Goal: Use online tool/utility: Utilize a website feature to perform a specific function

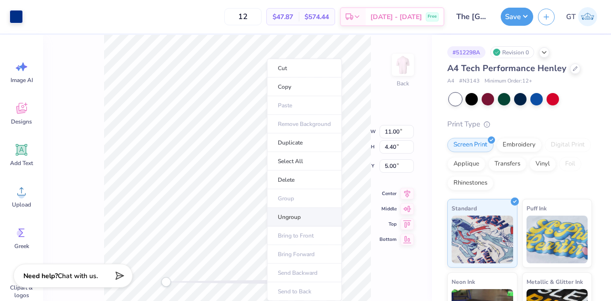
click at [306, 212] on li "Ungroup" at bounding box center [304, 217] width 75 height 19
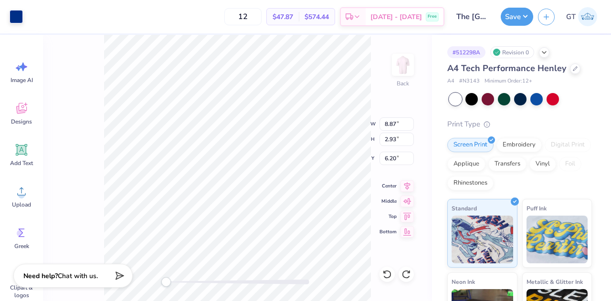
type input "0.45"
type input "0.69"
type input "8.10"
type input "0.38"
type input "8.44"
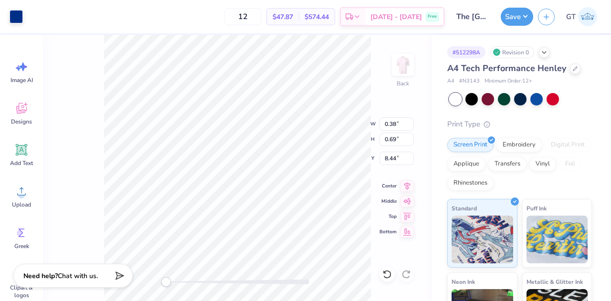
type input "0.47"
type input "0.45"
type input "8.40"
type input "0.49"
type input "8.44"
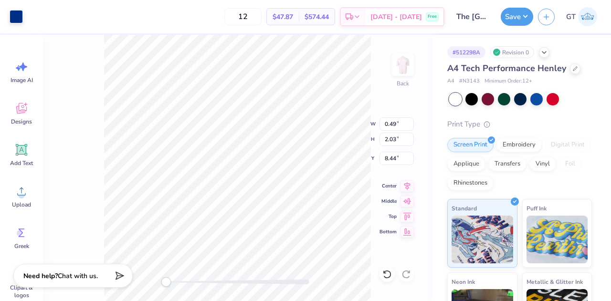
type input "1.45"
type input "2.03"
type input "0.49"
type input "0.69"
type input "0.47"
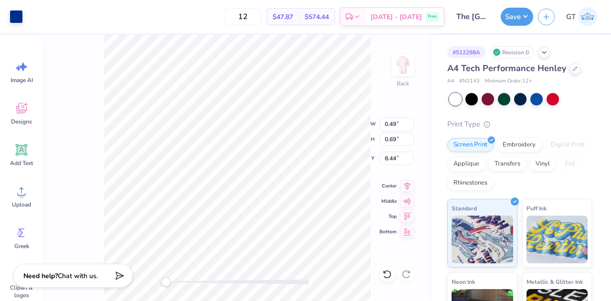
type input "9.14"
click at [20, 14] on div at bounding box center [16, 15] width 13 height 13
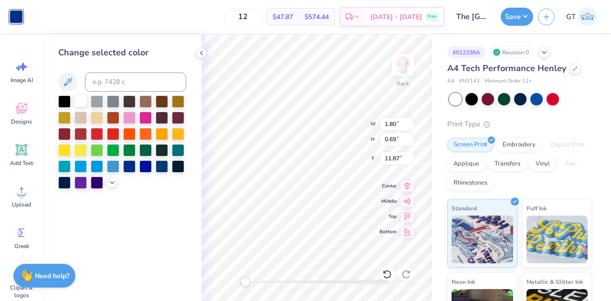
click at [80, 102] on div at bounding box center [80, 101] width 12 height 12
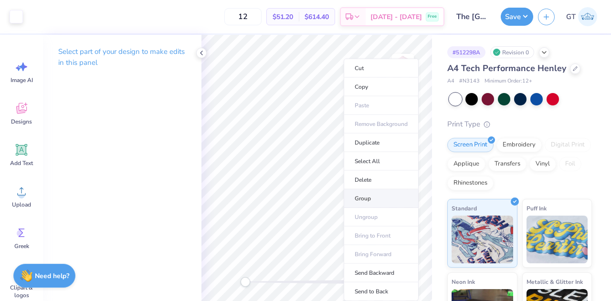
click at [360, 198] on li "Group" at bounding box center [381, 199] width 75 height 19
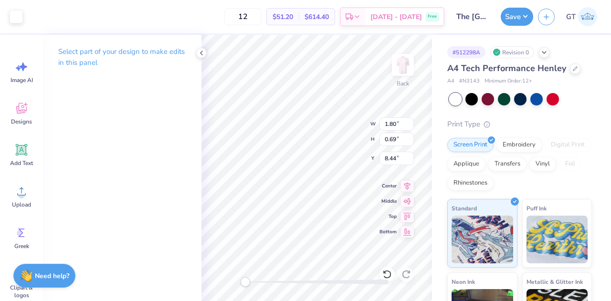
type input "1.35"
type input "1.41"
type input "6.75"
type input "1.44"
type input "1.07"
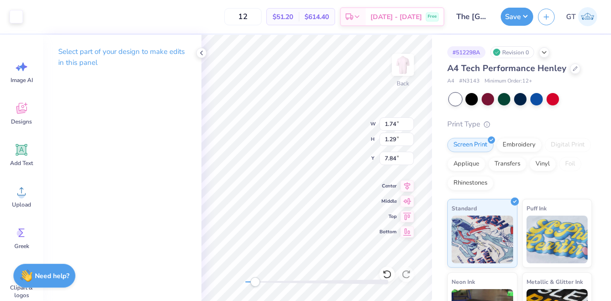
type input "7.95"
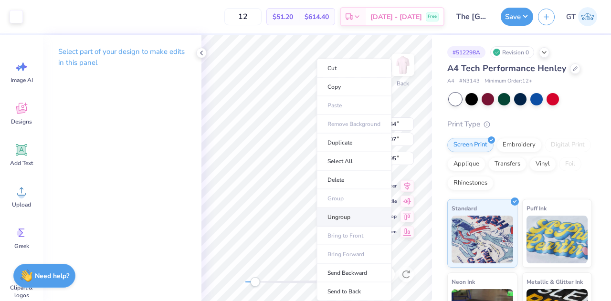
click at [355, 211] on li "Ungroup" at bounding box center [354, 217] width 75 height 19
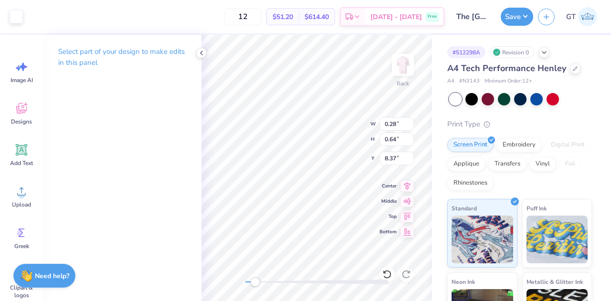
type input "0.34"
type input "0.77"
type input "8.26"
type input "0.36"
type input "0.68"
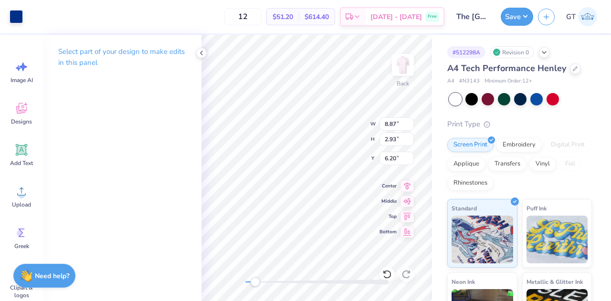
type input "8.26"
type input "0.43"
type input "0.82"
type input "8.11"
type input "0.37"
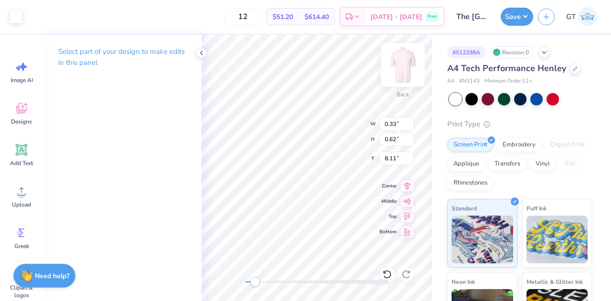
type input "0.70"
type input "8.03"
type input "0.37"
type input "0.70"
type input "8.13"
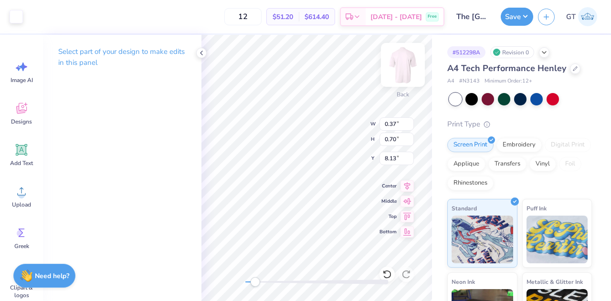
type input "0.44"
type input "0.82"
type input "8.01"
type input "0.32"
type input "0.61"
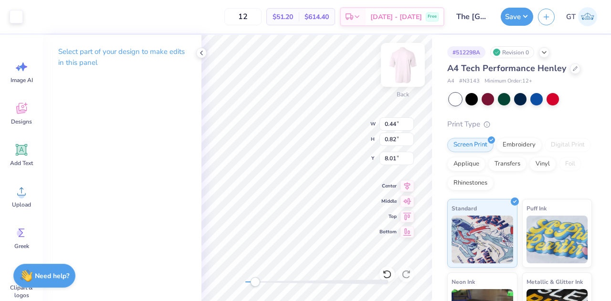
type input "8.18"
type input "0.39"
type input "0.74"
type input "8.08"
type input "8.87"
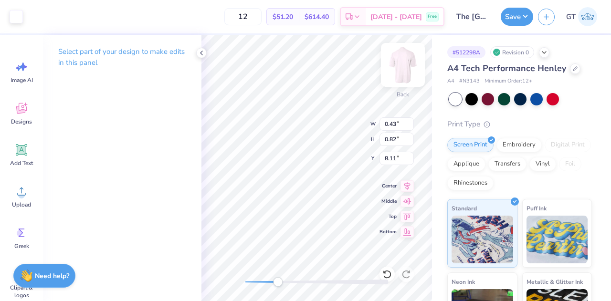
type input "2.93"
type input "6.20"
type input "0.34"
type input "0.77"
type input "8.26"
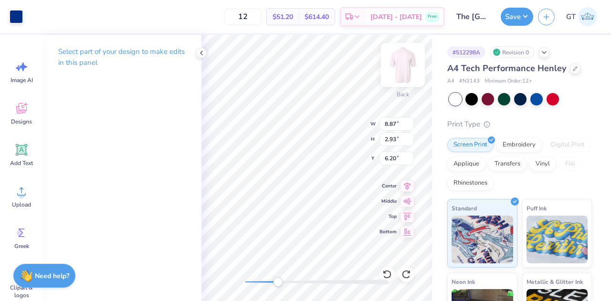
type input "0.34"
type input "0.65"
type input "7.95"
type input "0.34"
type input "0.65"
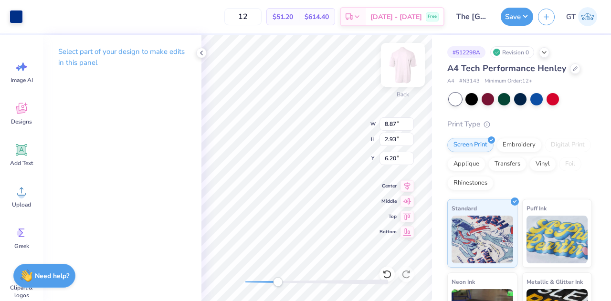
type input "7.95"
type input "0.36"
type input "0.68"
type input "0.37"
type input "0.70"
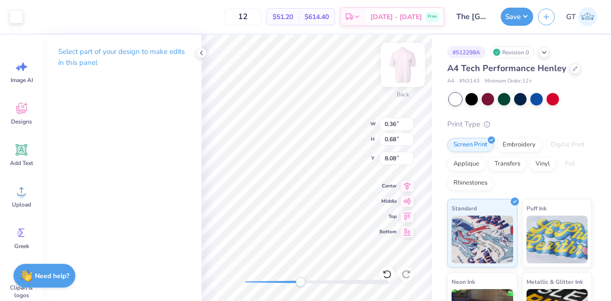
type input "7.98"
type input "0.37"
type input "0.70"
type input "7.98"
type input "8.87"
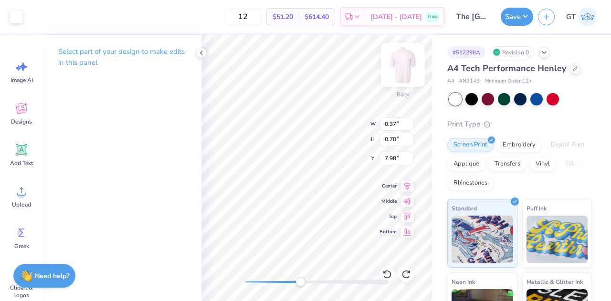
type input "2.93"
type input "6.20"
type input "0.37"
type input "0.70"
type input "7.95"
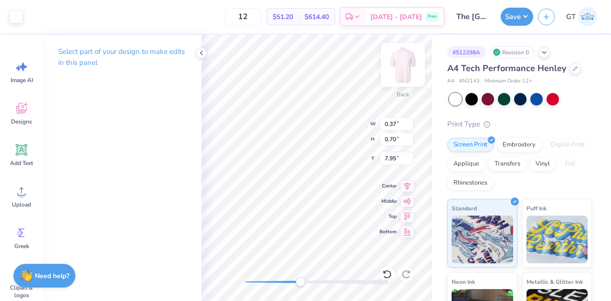
type input "0.39"
type input "0.74"
type input "8.08"
type input "0.73"
type input "0.37"
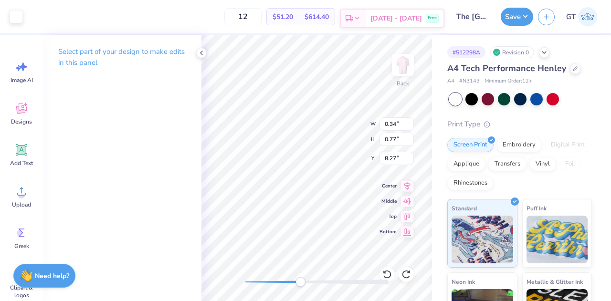
type input "0.70"
type input "7.92"
type input "0.37"
type input "0.70"
type input "7.92"
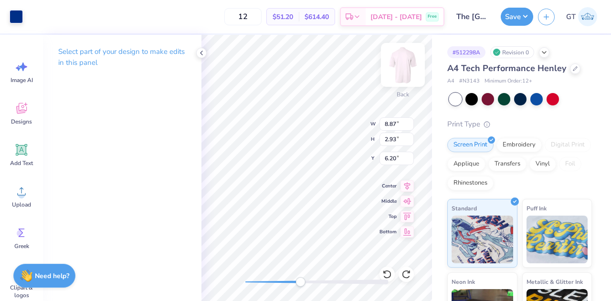
type input "0.32"
type input "0.67"
type input "7.94"
type input "0.39"
type input "0.73"
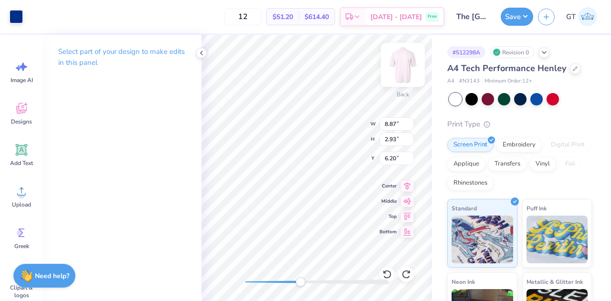
type input "8.08"
type input "0.43"
type input "0.82"
type input "8.15"
type input "0.35"
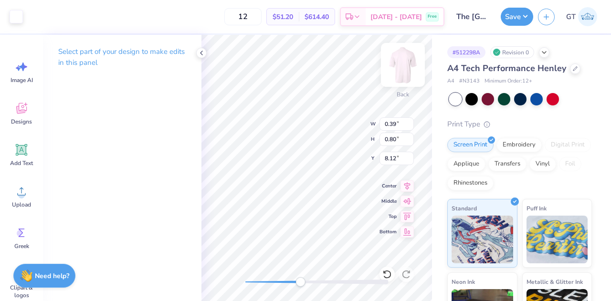
type input "0.71"
type input "8.21"
type input "0.37"
type input "0.76"
type input "8.17"
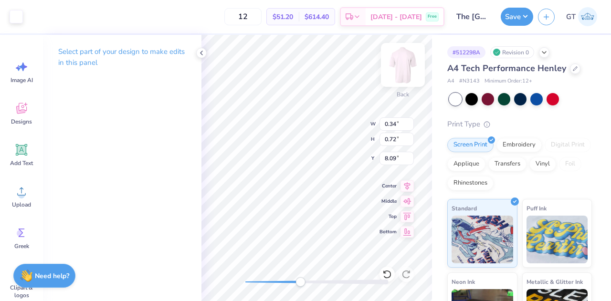
type input "0.37"
type input "0.77"
type input "8.04"
type input "0.35"
type input "0.73"
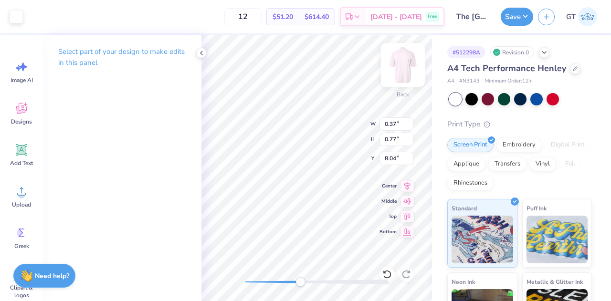
type input "8.07"
type input "0.39"
type input "0.79"
type input "8.21"
type input "0.35"
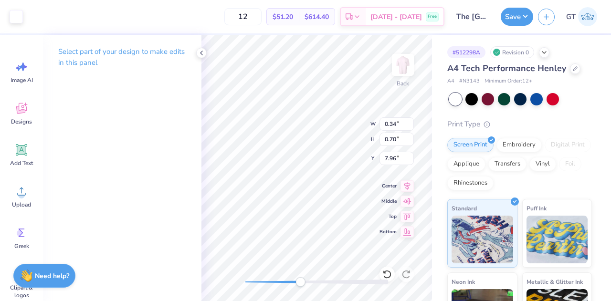
type input "0.71"
type input "7.95"
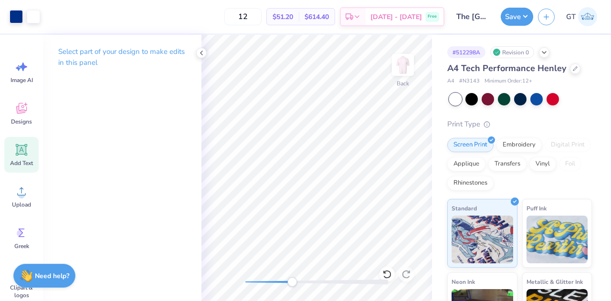
click at [26, 155] on icon at bounding box center [21, 149] width 11 height 11
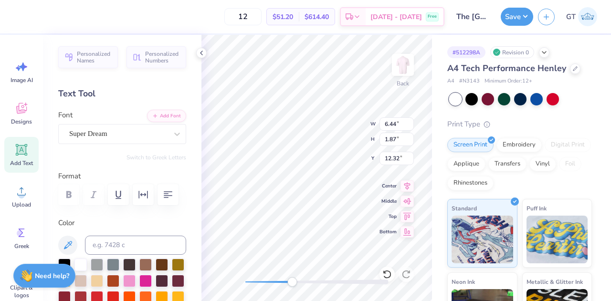
scroll to position [8, 1]
type textarea "®"
click at [116, 133] on div "Super Dream" at bounding box center [118, 134] width 100 height 15
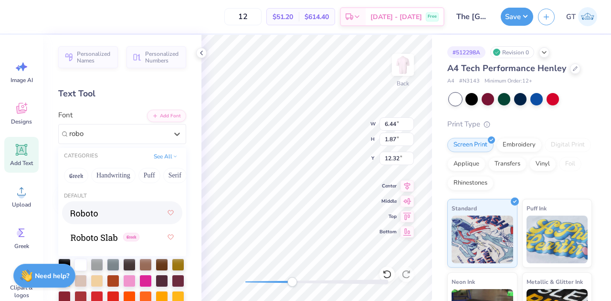
click at [116, 209] on div at bounding box center [122, 212] width 103 height 17
type input "robo"
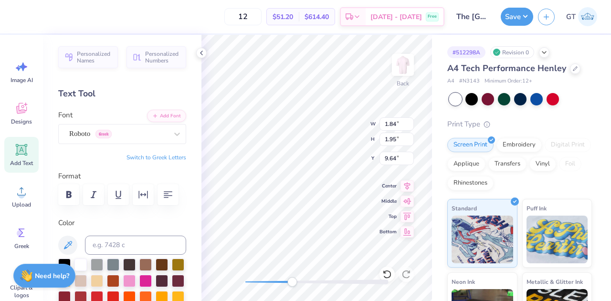
type input "0.35"
type input "0.37"
type input "11.21"
type input "0.22"
type input "0.23"
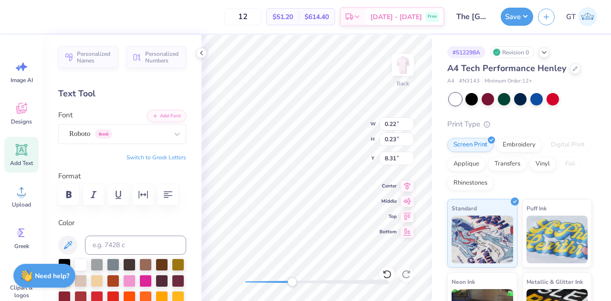
type input "0.14"
type input "0.15"
type input "8.38"
type input "0.07"
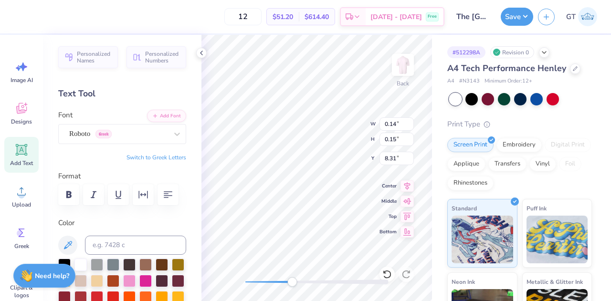
type input "8.37"
type input "0.07"
type input "8.47"
type input "0.15"
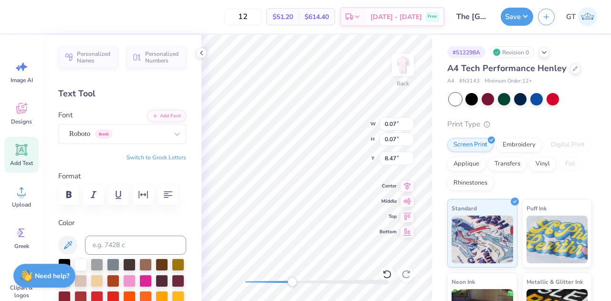
type input "0.16"
type input "8.38"
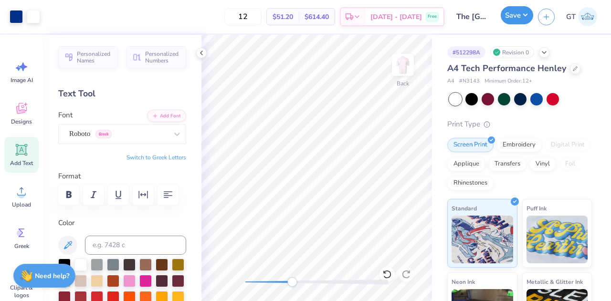
click at [516, 8] on button "Save" at bounding box center [517, 15] width 32 height 18
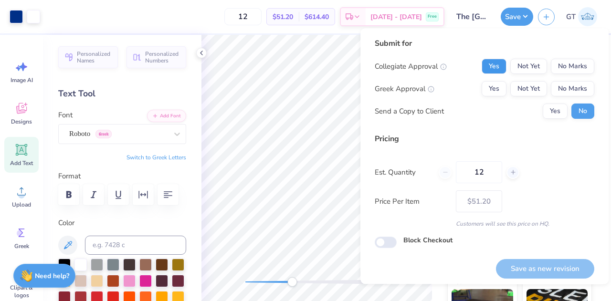
click at [490, 69] on button "Yes" at bounding box center [494, 66] width 25 height 15
click at [492, 91] on button "Yes" at bounding box center [494, 88] width 25 height 15
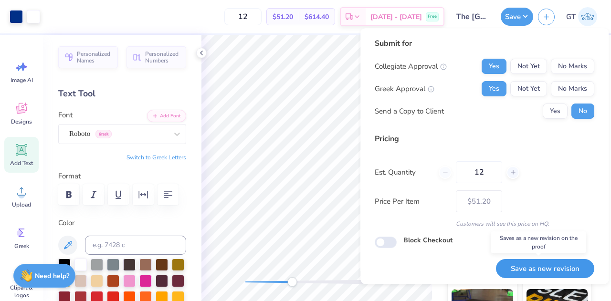
click at [523, 274] on button "Save as new revision" at bounding box center [545, 269] width 98 height 20
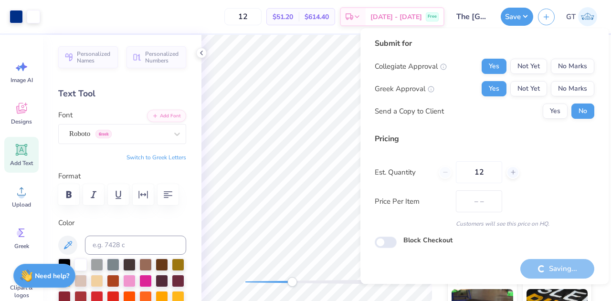
type input "$51.20"
